Goal: Transaction & Acquisition: Obtain resource

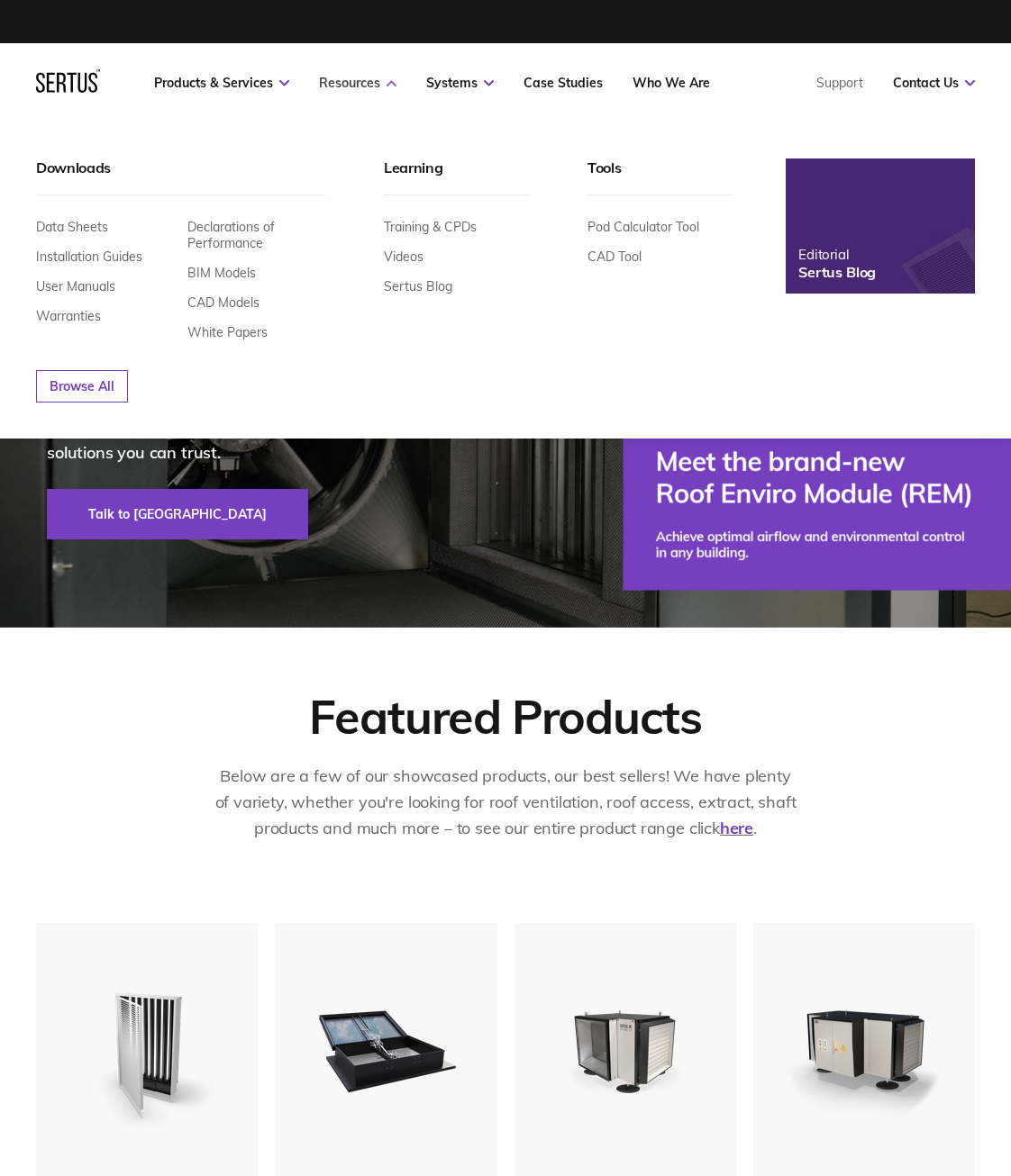
click at [388, 83] on icon at bounding box center [391, 83] width 10 height 6
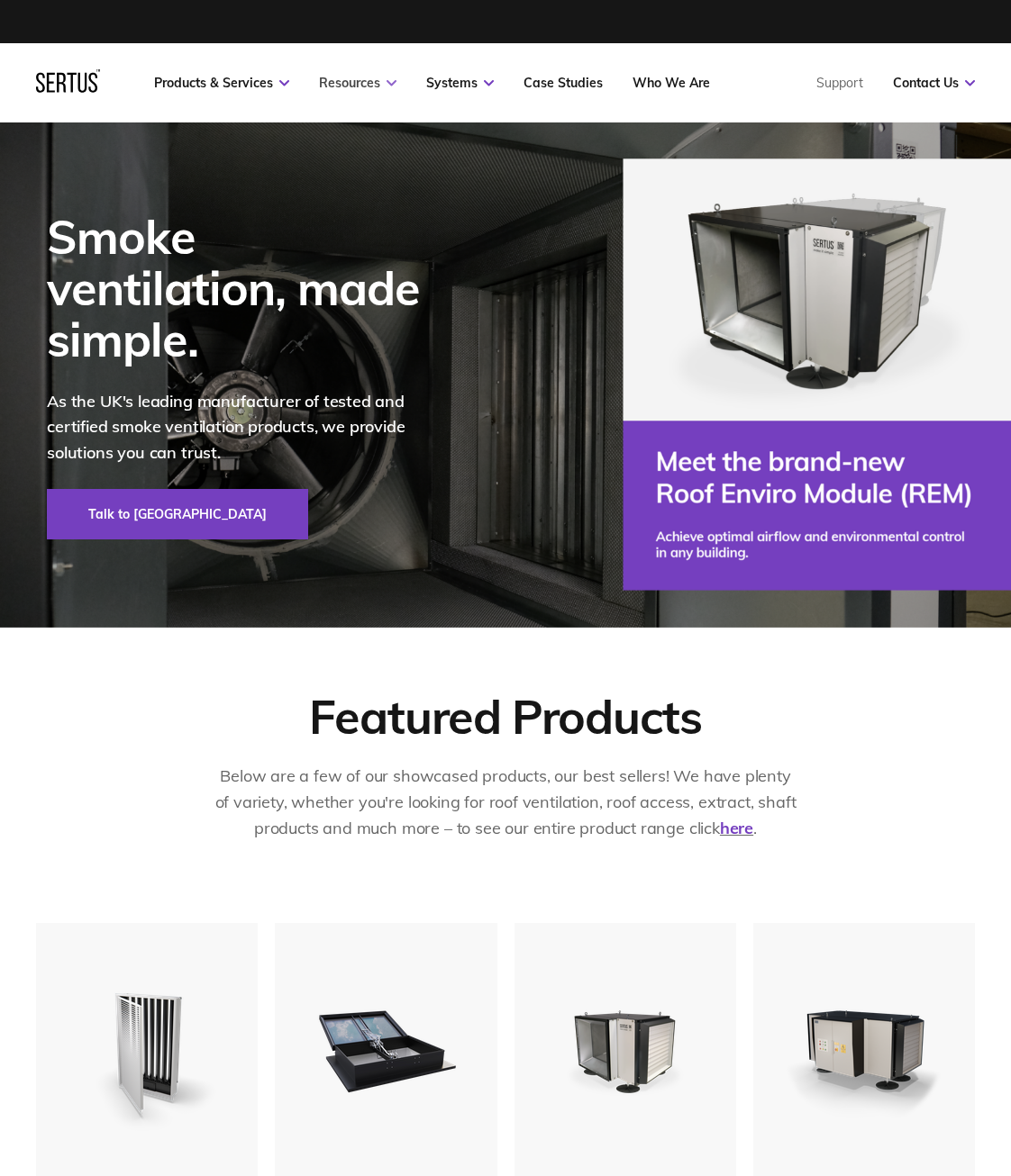
click at [388, 83] on icon at bounding box center [391, 83] width 10 height 6
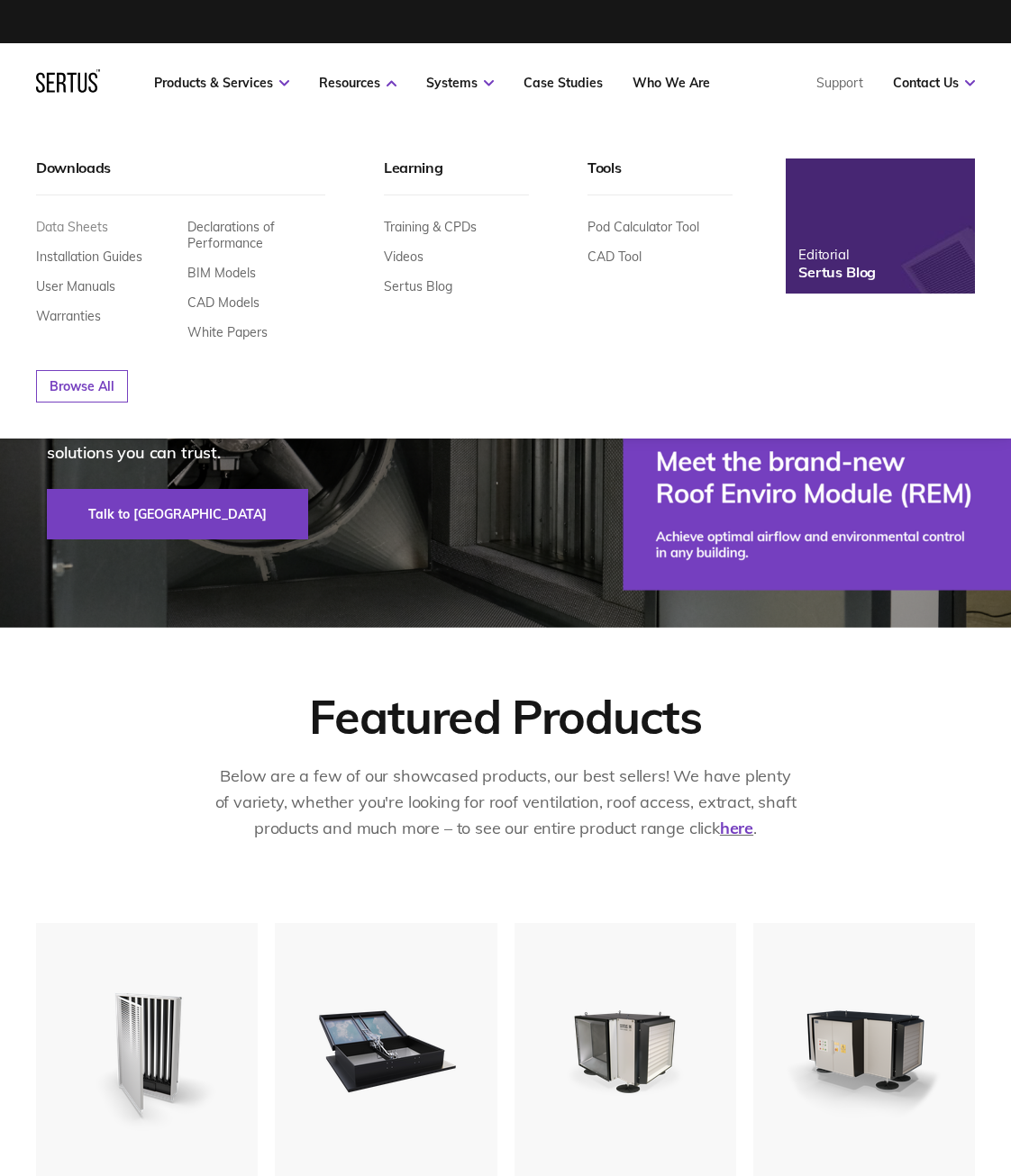
click at [73, 227] on link "Data Sheets" at bounding box center [72, 227] width 72 height 16
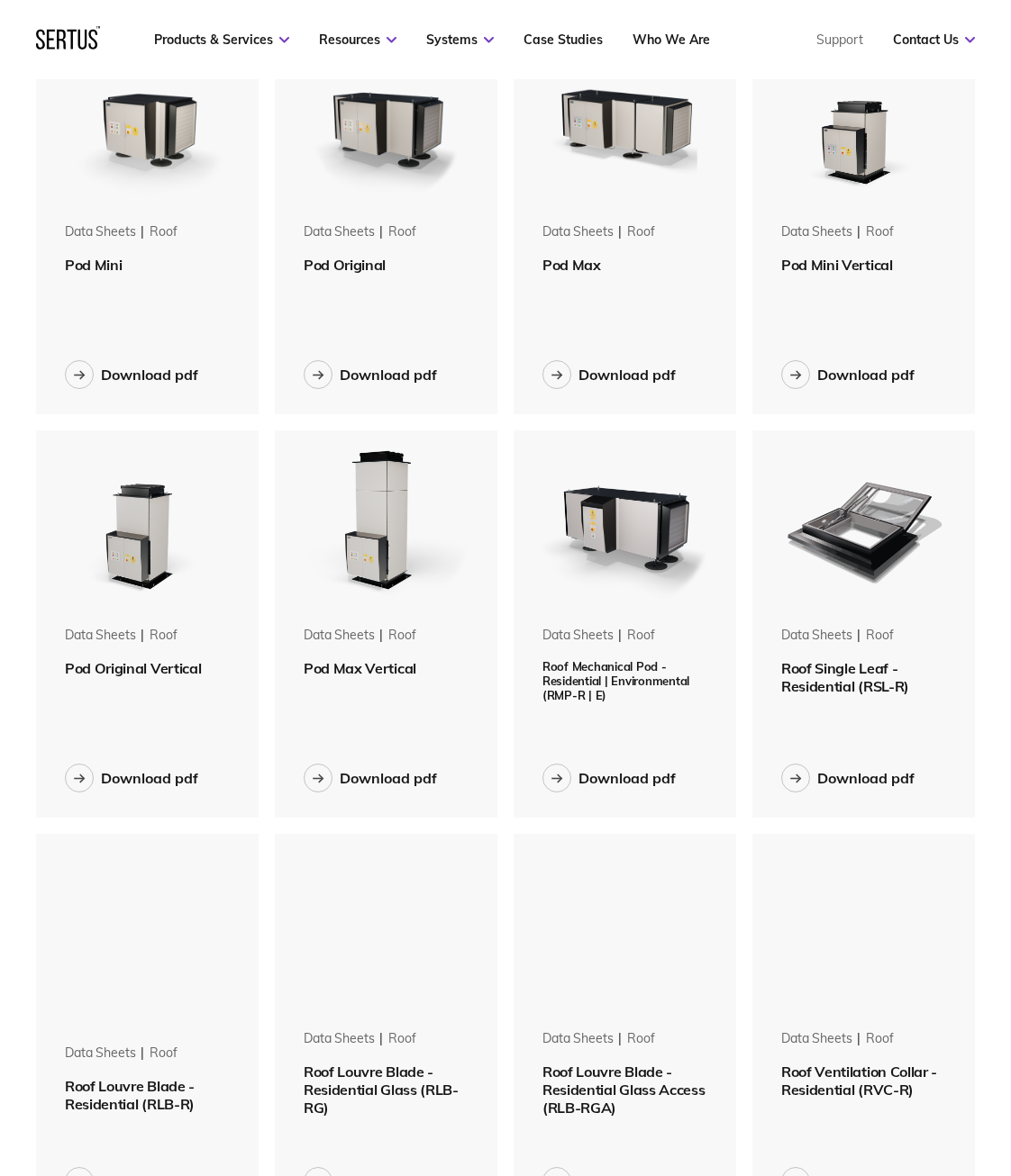
scroll to position [630, 0]
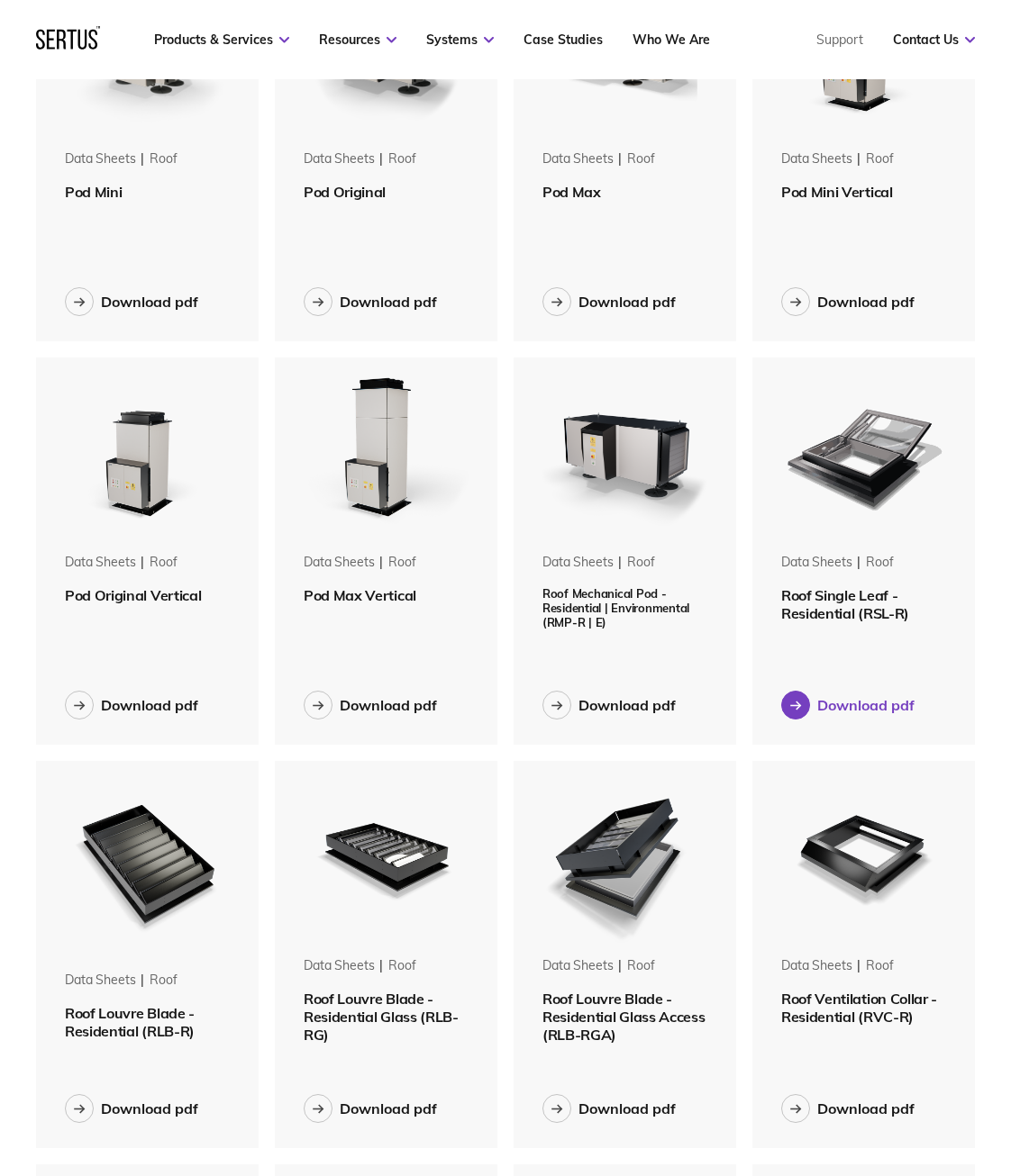
click at [887, 702] on div "Download pdf" at bounding box center [866, 706] width 97 height 18
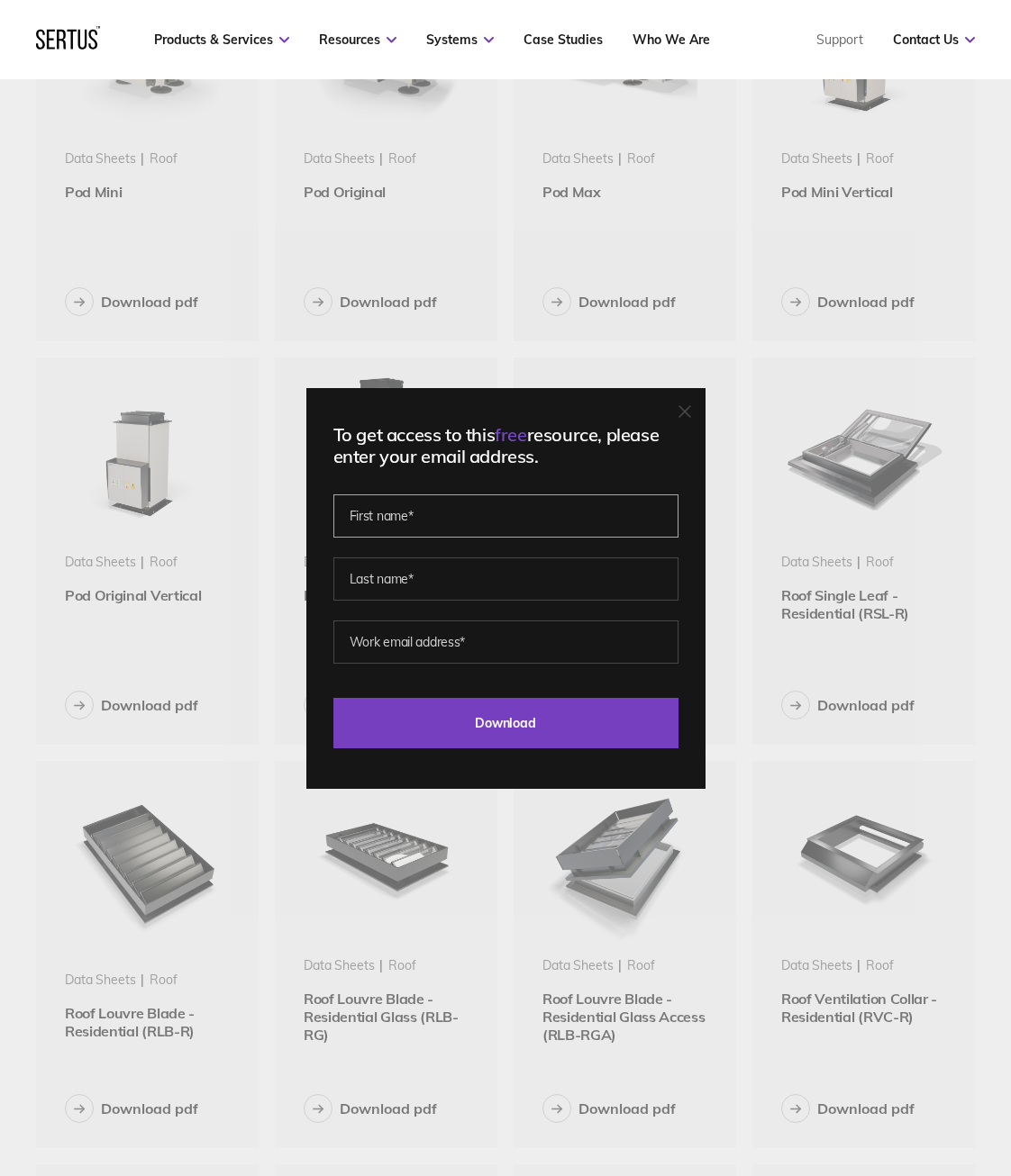
click at [471, 516] on input "text" at bounding box center [506, 516] width 345 height 44
type input "[PERSON_NAME]"
type input "[PERSON_NAME][EMAIL_ADDRESS][DOMAIN_NAME]"
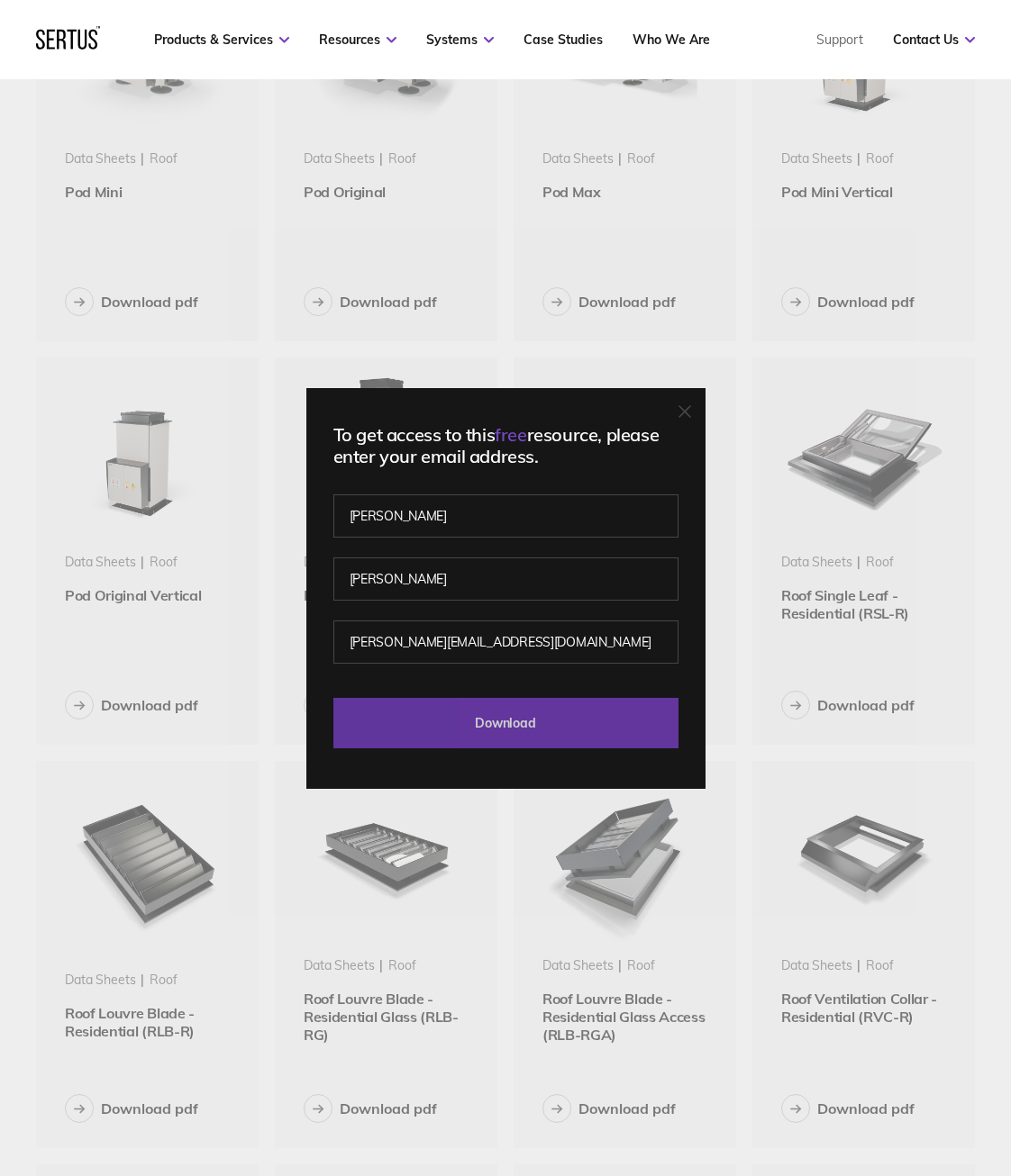
click at [435, 733] on input "Download" at bounding box center [506, 724] width 345 height 51
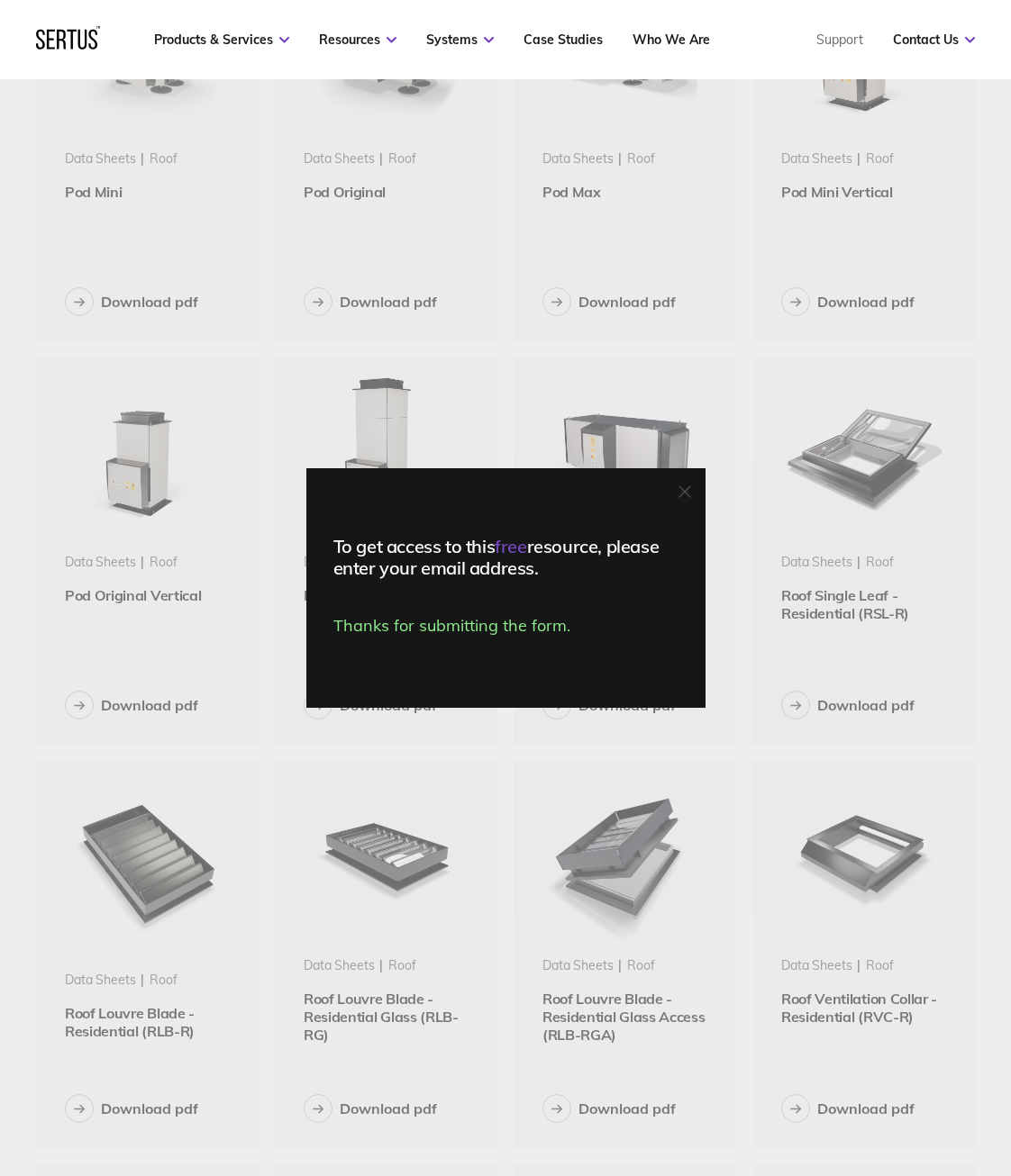
click at [531, 727] on div "To get access to this free resource, please enter your email address. Thanks fo…" at bounding box center [505, 588] width 1011 height 1176
